Goal: Use online tool/utility

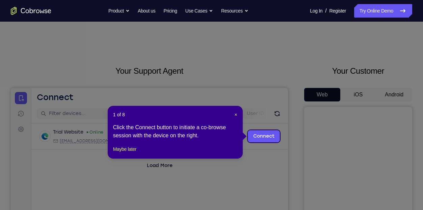
click at [239, 113] on div "1 of 8 × Click the Connect button to initiate a co-browse session with the devi…" at bounding box center [175, 132] width 135 height 53
click at [235, 115] on span "×" at bounding box center [236, 114] width 3 height 5
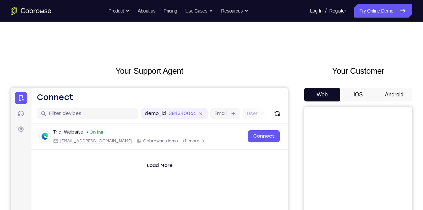
click at [357, 91] on button "iOS" at bounding box center [358, 95] width 36 height 14
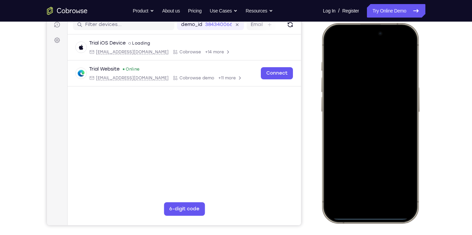
click at [336, 141] on div at bounding box center [369, 123] width 89 height 193
click at [358, 199] on div at bounding box center [369, 123] width 89 height 193
click at [365, 199] on div at bounding box center [369, 123] width 89 height 193
click at [365, 132] on div at bounding box center [369, 123] width 89 height 193
click at [346, 84] on div at bounding box center [369, 123] width 89 height 193
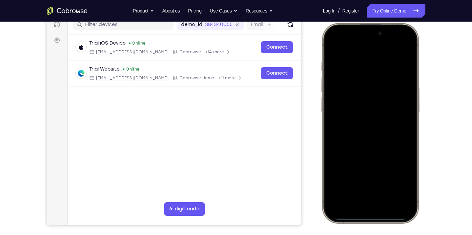
click at [344, 94] on div at bounding box center [369, 123] width 89 height 193
click at [339, 111] on div at bounding box center [369, 123] width 89 height 193
click at [342, 125] on div at bounding box center [369, 123] width 89 height 193
click at [359, 152] on div at bounding box center [369, 123] width 89 height 193
click at [389, 179] on div at bounding box center [369, 123] width 89 height 193
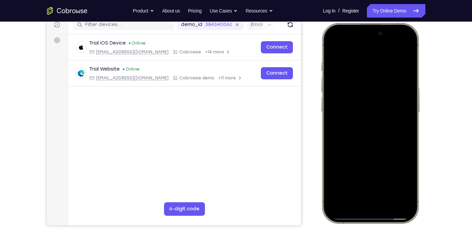
click at [384, 116] on div at bounding box center [369, 123] width 89 height 193
click at [362, 180] on div at bounding box center [369, 123] width 89 height 193
click at [334, 49] on div at bounding box center [369, 123] width 89 height 193
click at [332, 45] on div at bounding box center [369, 123] width 89 height 193
click at [369, 58] on div at bounding box center [369, 123] width 89 height 193
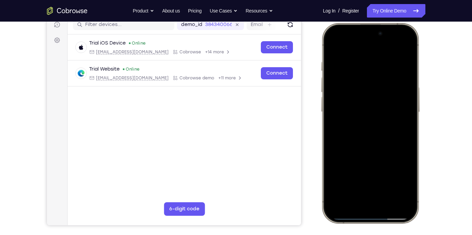
click at [403, 86] on div at bounding box center [369, 123] width 89 height 193
drag, startPoint x: 403, startPoint y: 86, endPoint x: 367, endPoint y: 87, distance: 36.1
click at [367, 87] on div at bounding box center [369, 123] width 89 height 193
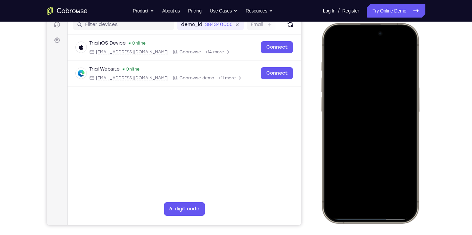
click at [407, 80] on div at bounding box center [369, 123] width 89 height 193
click at [405, 80] on div at bounding box center [369, 123] width 89 height 193
click at [403, 78] on div at bounding box center [369, 123] width 89 height 193
click at [401, 48] on div at bounding box center [369, 123] width 89 height 193
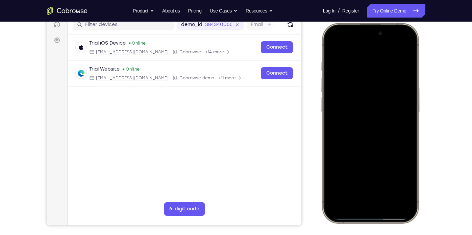
drag, startPoint x: 377, startPoint y: 135, endPoint x: 362, endPoint y: 49, distance: 87.1
click at [362, 49] on div at bounding box center [369, 123] width 89 height 193
click at [333, 131] on div at bounding box center [369, 123] width 89 height 193
drag, startPoint x: 372, startPoint y: 169, endPoint x: 371, endPoint y: 57, distance: 112.4
click at [371, 57] on div at bounding box center [369, 123] width 89 height 193
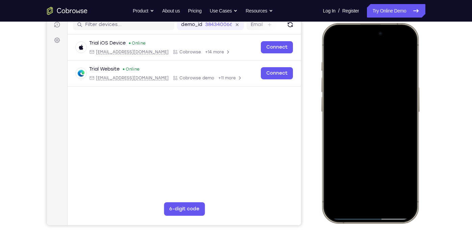
drag, startPoint x: 383, startPoint y: 175, endPoint x: 406, endPoint y: 40, distance: 137.3
click at [406, 40] on div at bounding box center [369, 123] width 89 height 193
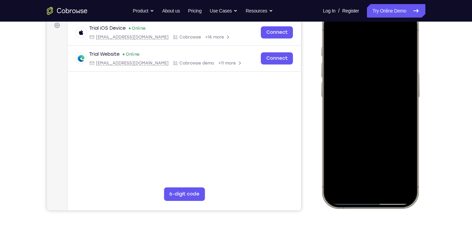
scroll to position [91, 0]
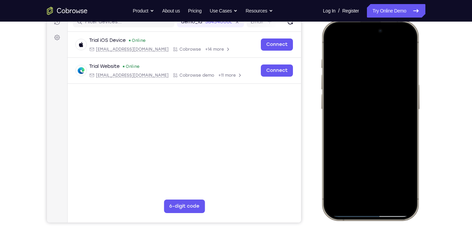
drag, startPoint x: 375, startPoint y: 126, endPoint x: 375, endPoint y: 68, distance: 58.1
click at [375, 68] on div at bounding box center [369, 120] width 89 height 193
drag, startPoint x: 367, startPoint y: 114, endPoint x: 380, endPoint y: 61, distance: 54.6
click at [380, 61] on div at bounding box center [369, 120] width 89 height 193
drag, startPoint x: 393, startPoint y: 153, endPoint x: 390, endPoint y: 94, distance: 58.8
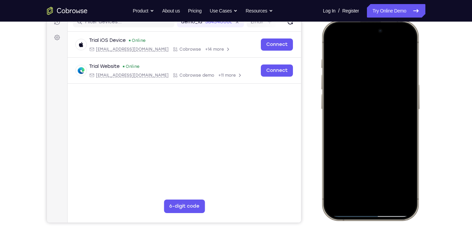
click at [390, 94] on div at bounding box center [369, 120] width 89 height 193
drag, startPoint x: 367, startPoint y: 157, endPoint x: 373, endPoint y: 83, distance: 73.9
click at [373, 83] on div at bounding box center [369, 120] width 89 height 193
drag, startPoint x: 364, startPoint y: 160, endPoint x: 365, endPoint y: 76, distance: 83.4
click at [365, 76] on div at bounding box center [369, 120] width 89 height 193
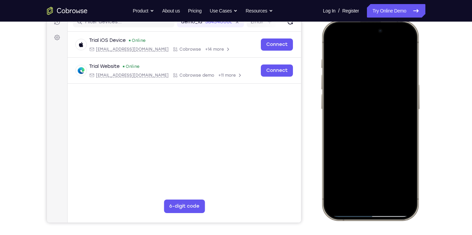
drag, startPoint x: 385, startPoint y: 183, endPoint x: 386, endPoint y: 73, distance: 110.4
click at [386, 73] on div at bounding box center [369, 120] width 89 height 193
drag, startPoint x: 388, startPoint y: 163, endPoint x: 388, endPoint y: 52, distance: 111.4
click at [388, 52] on div at bounding box center [369, 120] width 89 height 193
drag, startPoint x: 374, startPoint y: 173, endPoint x: 392, endPoint y: 60, distance: 113.5
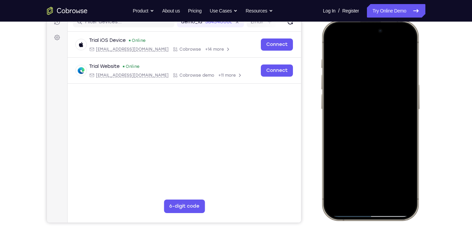
click at [392, 60] on div at bounding box center [369, 120] width 89 height 193
drag, startPoint x: 386, startPoint y: 78, endPoint x: 380, endPoint y: 151, distance: 73.5
click at [380, 151] on div at bounding box center [369, 120] width 89 height 193
click at [406, 121] on div at bounding box center [369, 120] width 89 height 193
drag, startPoint x: 384, startPoint y: 149, endPoint x: 374, endPoint y: 90, distance: 58.9
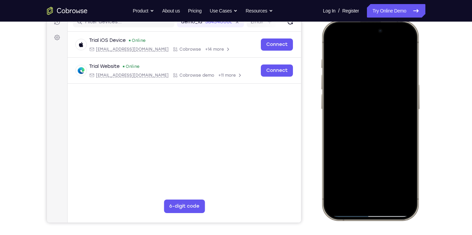
click at [374, 90] on div at bounding box center [369, 120] width 89 height 193
drag, startPoint x: 374, startPoint y: 143, endPoint x: 375, endPoint y: 81, distance: 62.5
click at [375, 81] on div at bounding box center [369, 120] width 89 height 193
click at [407, 116] on div at bounding box center [369, 120] width 89 height 193
click at [407, 118] on div at bounding box center [369, 120] width 89 height 193
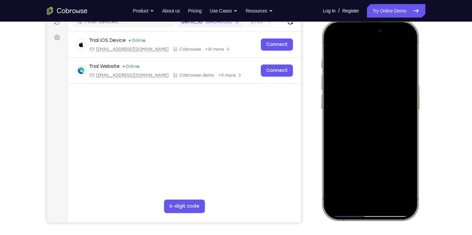
click at [407, 118] on div at bounding box center [369, 120] width 89 height 193
click at [351, 177] on div at bounding box center [369, 120] width 89 height 193
click at [342, 78] on div at bounding box center [369, 120] width 89 height 193
click at [354, 164] on div at bounding box center [369, 120] width 89 height 193
click at [349, 177] on div at bounding box center [369, 120] width 89 height 193
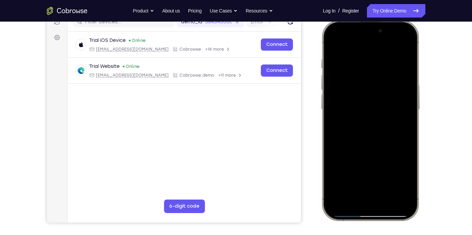
drag, startPoint x: 358, startPoint y: 147, endPoint x: 362, endPoint y: 42, distance: 105.1
click at [362, 42] on div at bounding box center [369, 120] width 89 height 193
drag, startPoint x: 372, startPoint y: 158, endPoint x: 362, endPoint y: 64, distance: 94.4
click at [362, 64] on div at bounding box center [369, 120] width 89 height 193
drag, startPoint x: 393, startPoint y: 129, endPoint x: 396, endPoint y: 24, distance: 105.4
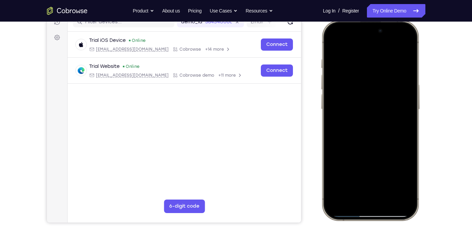
click at [396, 24] on div at bounding box center [369, 120] width 89 height 193
drag, startPoint x: 394, startPoint y: 174, endPoint x: 382, endPoint y: 95, distance: 80.3
click at [382, 95] on div at bounding box center [369, 120] width 89 height 193
drag, startPoint x: 372, startPoint y: 141, endPoint x: 358, endPoint y: 194, distance: 55.2
click at [358, 194] on div at bounding box center [369, 120] width 89 height 193
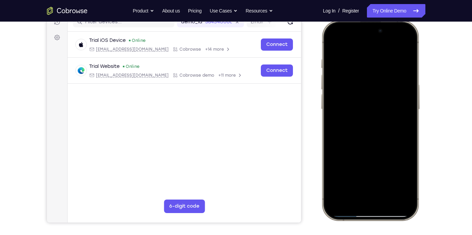
drag, startPoint x: 380, startPoint y: 64, endPoint x: 364, endPoint y: 219, distance: 155.7
click at [364, 209] on div at bounding box center [369, 120] width 99 height 201
drag, startPoint x: 381, startPoint y: 112, endPoint x: 380, endPoint y: 77, distance: 35.4
click at [380, 77] on div at bounding box center [369, 120] width 89 height 193
drag, startPoint x: 387, startPoint y: 151, endPoint x: 381, endPoint y: 82, distance: 68.4
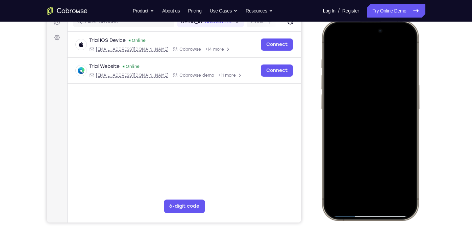
click at [381, 82] on div at bounding box center [369, 120] width 89 height 193
drag, startPoint x: 371, startPoint y: 87, endPoint x: 364, endPoint y: 94, distance: 10.3
click at [364, 94] on div at bounding box center [369, 120] width 89 height 193
click at [349, 166] on div at bounding box center [369, 120] width 89 height 193
click at [396, 77] on div at bounding box center [369, 120] width 89 height 193
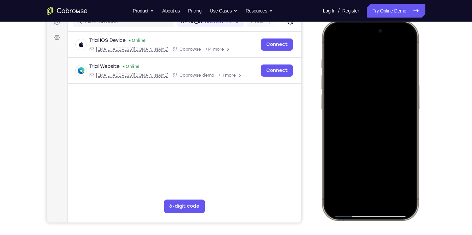
click at [361, 173] on div at bounding box center [369, 120] width 89 height 193
drag, startPoint x: 391, startPoint y: 92, endPoint x: 381, endPoint y: 193, distance: 101.0
click at [381, 193] on div at bounding box center [369, 120] width 89 height 193
drag, startPoint x: 378, startPoint y: 86, endPoint x: 371, endPoint y: 163, distance: 77.7
click at [371, 163] on div at bounding box center [369, 120] width 89 height 193
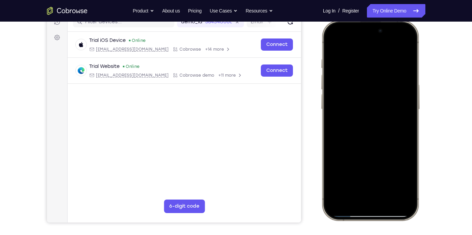
drag, startPoint x: 375, startPoint y: 55, endPoint x: 368, endPoint y: 178, distance: 122.7
click at [368, 178] on div at bounding box center [369, 120] width 89 height 193
drag, startPoint x: 375, startPoint y: 95, endPoint x: 370, endPoint y: 181, distance: 86.6
click at [370, 181] on div at bounding box center [369, 120] width 89 height 193
click at [406, 132] on div at bounding box center [369, 120] width 89 height 193
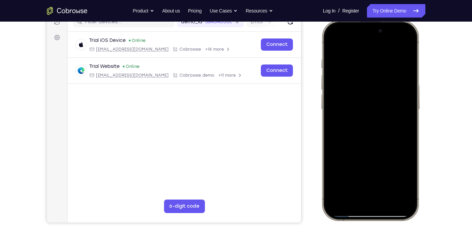
drag, startPoint x: 378, startPoint y: 77, endPoint x: 371, endPoint y: 198, distance: 121.1
click at [371, 198] on div at bounding box center [369, 120] width 89 height 193
drag, startPoint x: 387, startPoint y: 77, endPoint x: 396, endPoint y: 213, distance: 136.6
click at [396, 209] on div at bounding box center [369, 120] width 89 height 193
drag, startPoint x: 392, startPoint y: 68, endPoint x: 364, endPoint y: 218, distance: 152.4
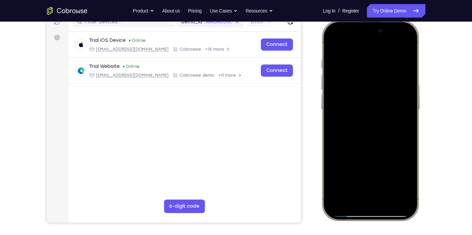
click at [364, 209] on div at bounding box center [369, 120] width 99 height 201
drag, startPoint x: 376, startPoint y: 118, endPoint x: 362, endPoint y: 109, distance: 17.0
click at [362, 109] on div at bounding box center [369, 120] width 89 height 193
click at [380, 154] on div at bounding box center [369, 120] width 89 height 193
drag, startPoint x: 386, startPoint y: 76, endPoint x: 371, endPoint y: 241, distance: 165.1
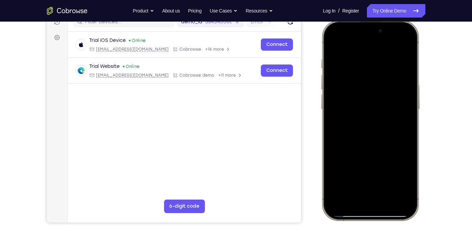
click at [371, 209] on html "Online web based iOS Simulators and Android Emulators. Run iPhone, iPad, Mobile…" at bounding box center [370, 121] width 101 height 203
drag, startPoint x: 377, startPoint y: 81, endPoint x: 361, endPoint y: 216, distance: 136.3
click at [361, 209] on div at bounding box center [369, 120] width 89 height 193
drag, startPoint x: 368, startPoint y: 88, endPoint x: 356, endPoint y: 205, distance: 117.8
click at [356, 205] on div at bounding box center [369, 120] width 89 height 193
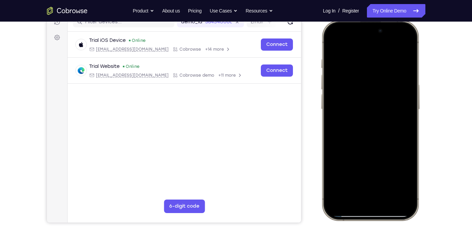
drag, startPoint x: 368, startPoint y: 106, endPoint x: 679, endPoint y: 246, distance: 340.9
click at [359, 209] on html "Online web based iOS Simulators and Android Emulators. Run iPhone, iPad, Mobile…" at bounding box center [370, 121] width 101 height 203
drag, startPoint x: 354, startPoint y: 137, endPoint x: 368, endPoint y: 22, distance: 115.6
click at [368, 22] on div at bounding box center [369, 120] width 99 height 201
drag, startPoint x: 367, startPoint y: 136, endPoint x: 373, endPoint y: 23, distance: 113.2
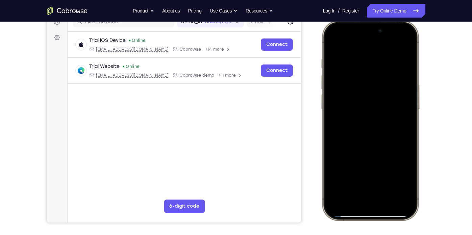
click at [373, 23] on div at bounding box center [369, 120] width 99 height 201
drag, startPoint x: 372, startPoint y: 146, endPoint x: 373, endPoint y: 29, distance: 116.1
click at [373, 29] on div at bounding box center [369, 120] width 89 height 193
drag, startPoint x: 371, startPoint y: 146, endPoint x: 384, endPoint y: 20, distance: 127.2
click at [384, 20] on html "Online web based iOS Simulators and Android Emulators. Run iPhone, iPad, Mobile…" at bounding box center [370, 121] width 101 height 203
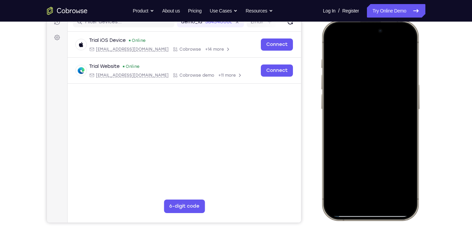
drag, startPoint x: 379, startPoint y: 161, endPoint x: 380, endPoint y: 19, distance: 141.5
click at [380, 20] on html "Online web based iOS Simulators and Android Emulators. Run iPhone, iPad, Mobile…" at bounding box center [370, 121] width 101 height 203
drag, startPoint x: 375, startPoint y: 159, endPoint x: 364, endPoint y: 65, distance: 93.8
click at [364, 65] on div at bounding box center [369, 120] width 89 height 193
drag, startPoint x: 362, startPoint y: 151, endPoint x: 355, endPoint y: 34, distance: 116.7
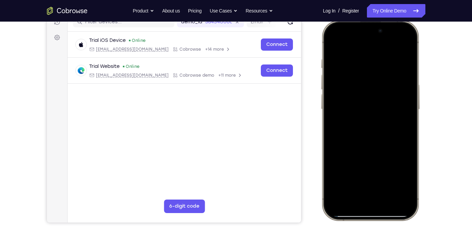
click at [355, 34] on div at bounding box center [369, 120] width 89 height 193
drag, startPoint x: 390, startPoint y: 147, endPoint x: 365, endPoint y: 57, distance: 92.4
click at [365, 57] on div at bounding box center [369, 120] width 89 height 193
drag, startPoint x: 392, startPoint y: 160, endPoint x: 391, endPoint y: 72, distance: 88.1
click at [391, 72] on div at bounding box center [369, 120] width 89 height 193
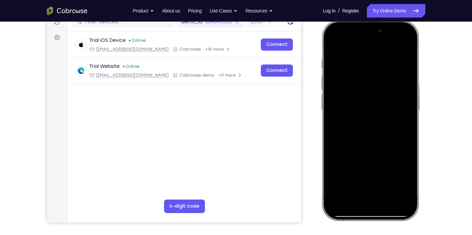
click at [406, 104] on div at bounding box center [369, 120] width 89 height 193
click at [409, 103] on div at bounding box center [369, 120] width 89 height 193
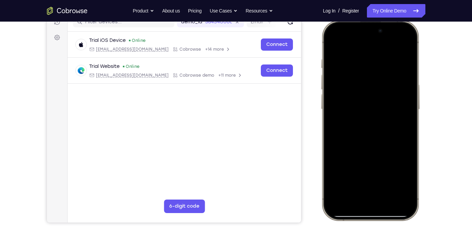
click at [409, 101] on div at bounding box center [369, 120] width 89 height 193
click at [382, 205] on div at bounding box center [369, 120] width 89 height 193
click at [404, 195] on div at bounding box center [369, 120] width 89 height 193
click at [365, 64] on div at bounding box center [369, 120] width 89 height 193
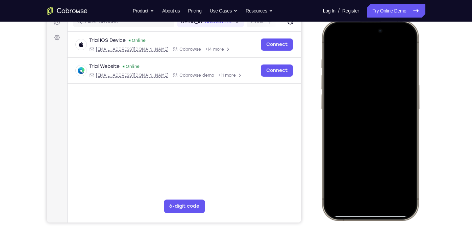
click at [400, 69] on div at bounding box center [369, 120] width 89 height 193
click at [399, 44] on div at bounding box center [369, 120] width 89 height 193
drag, startPoint x: 400, startPoint y: 56, endPoint x: 341, endPoint y: 72, distance: 61.6
click at [341, 72] on div at bounding box center [369, 120] width 89 height 193
drag, startPoint x: 386, startPoint y: 67, endPoint x: 331, endPoint y: 67, distance: 54.7
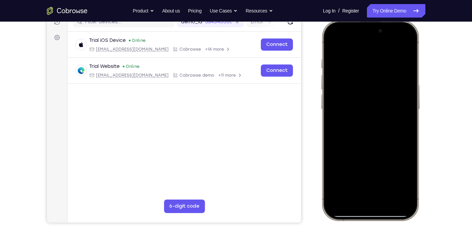
click at [331, 67] on div at bounding box center [369, 120] width 89 height 193
drag, startPoint x: 384, startPoint y: 121, endPoint x: 378, endPoint y: 23, distance: 98.0
click at [378, 23] on div at bounding box center [369, 120] width 99 height 201
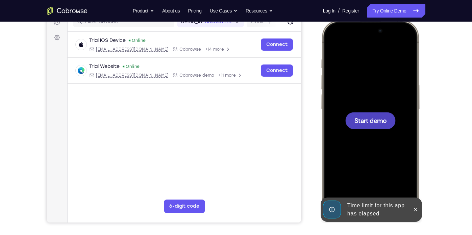
drag, startPoint x: 393, startPoint y: 165, endPoint x: 396, endPoint y: 65, distance: 99.3
click at [396, 20] on div "Start demo" at bounding box center [369, 20] width 99 height 0
